Goal: Information Seeking & Learning: Learn about a topic

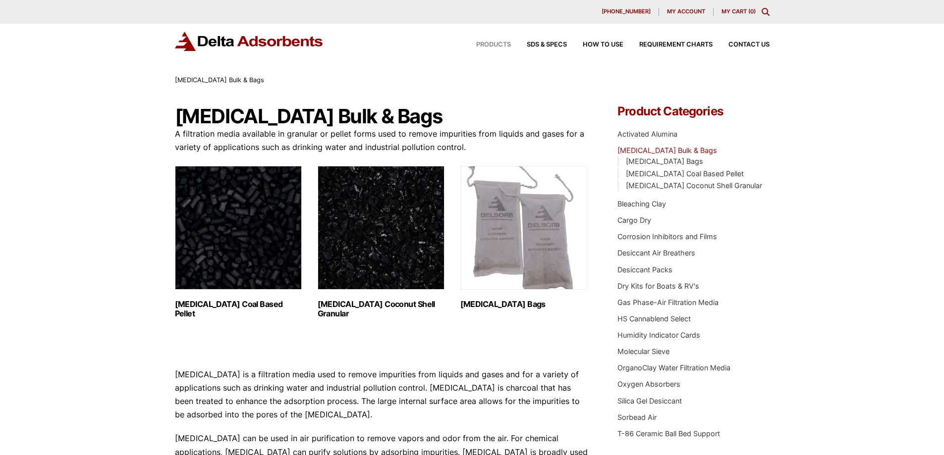
click at [495, 42] on span "Products" at bounding box center [493, 45] width 35 height 6
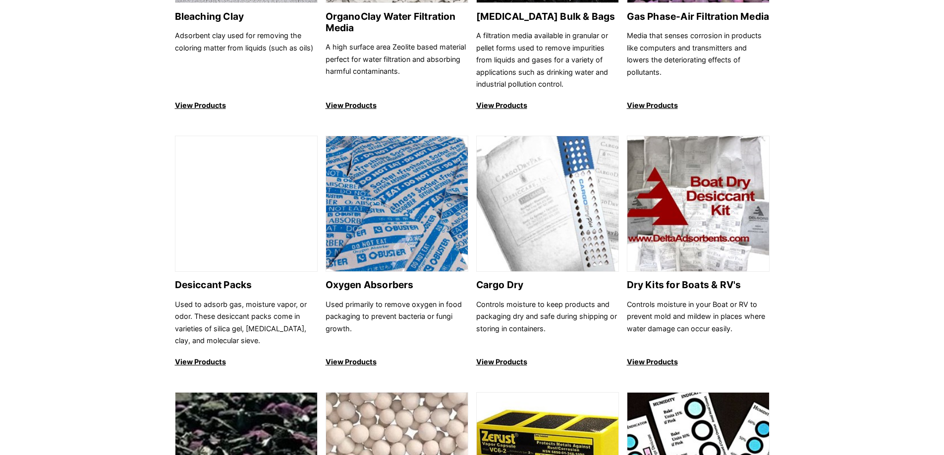
scroll to position [495, 0]
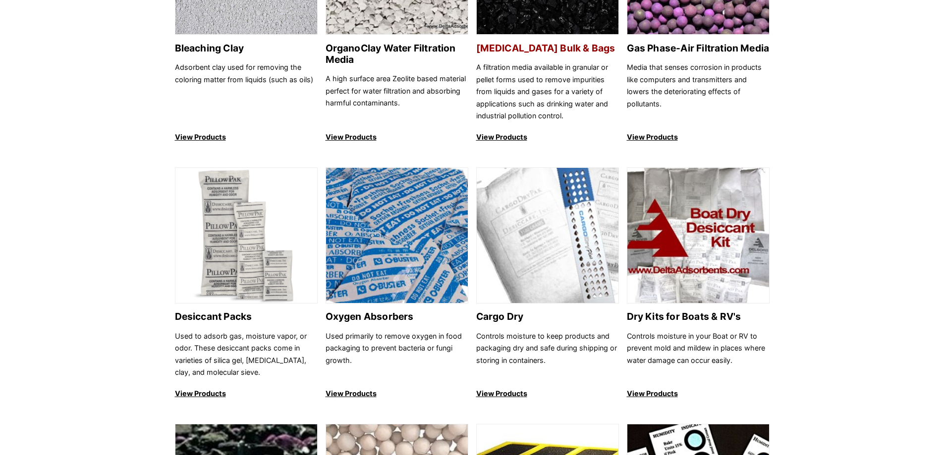
click at [502, 138] on p "View Products" at bounding box center [547, 137] width 143 height 12
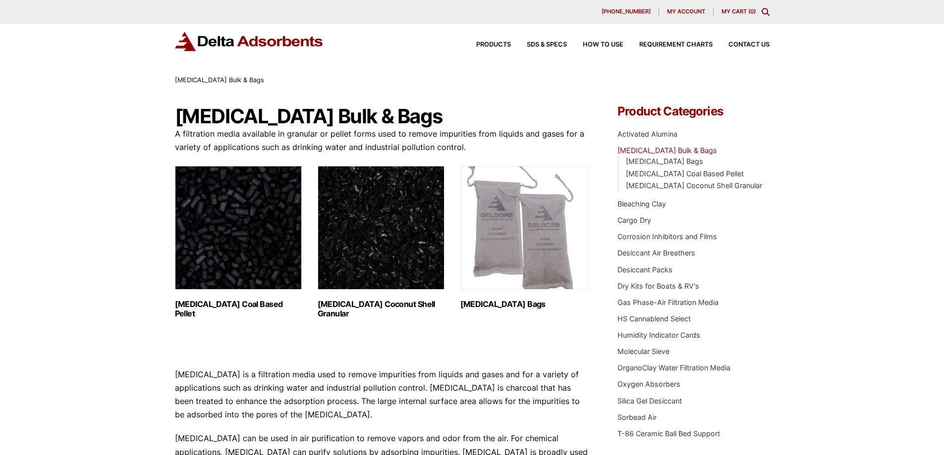
click at [223, 306] on h2 "Activated Carbon Coal Based Pellet (1)" at bounding box center [238, 309] width 127 height 19
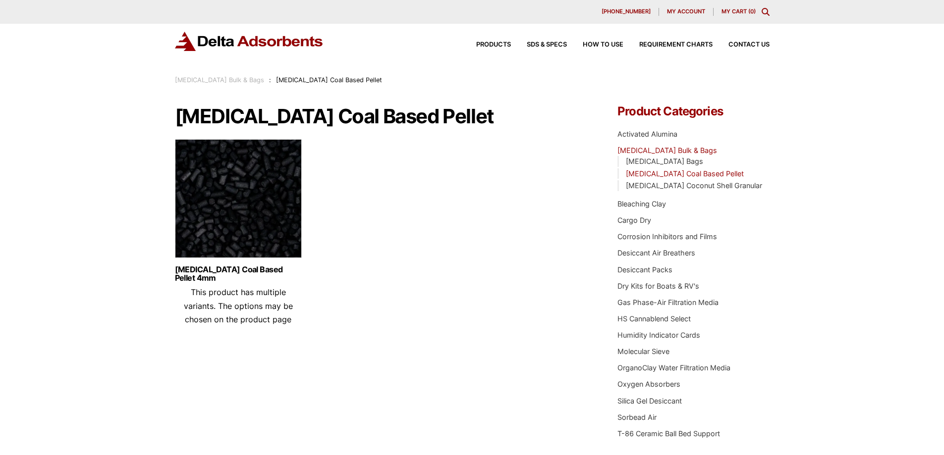
click at [493, 41] on div "Products SDS & SPECS How to Use Requirement Charts Contact Us" at bounding box center [614, 45] width 317 height 14
click at [677, 42] on span "Requirement Charts" at bounding box center [675, 45] width 73 height 6
